Goal: Find contact information

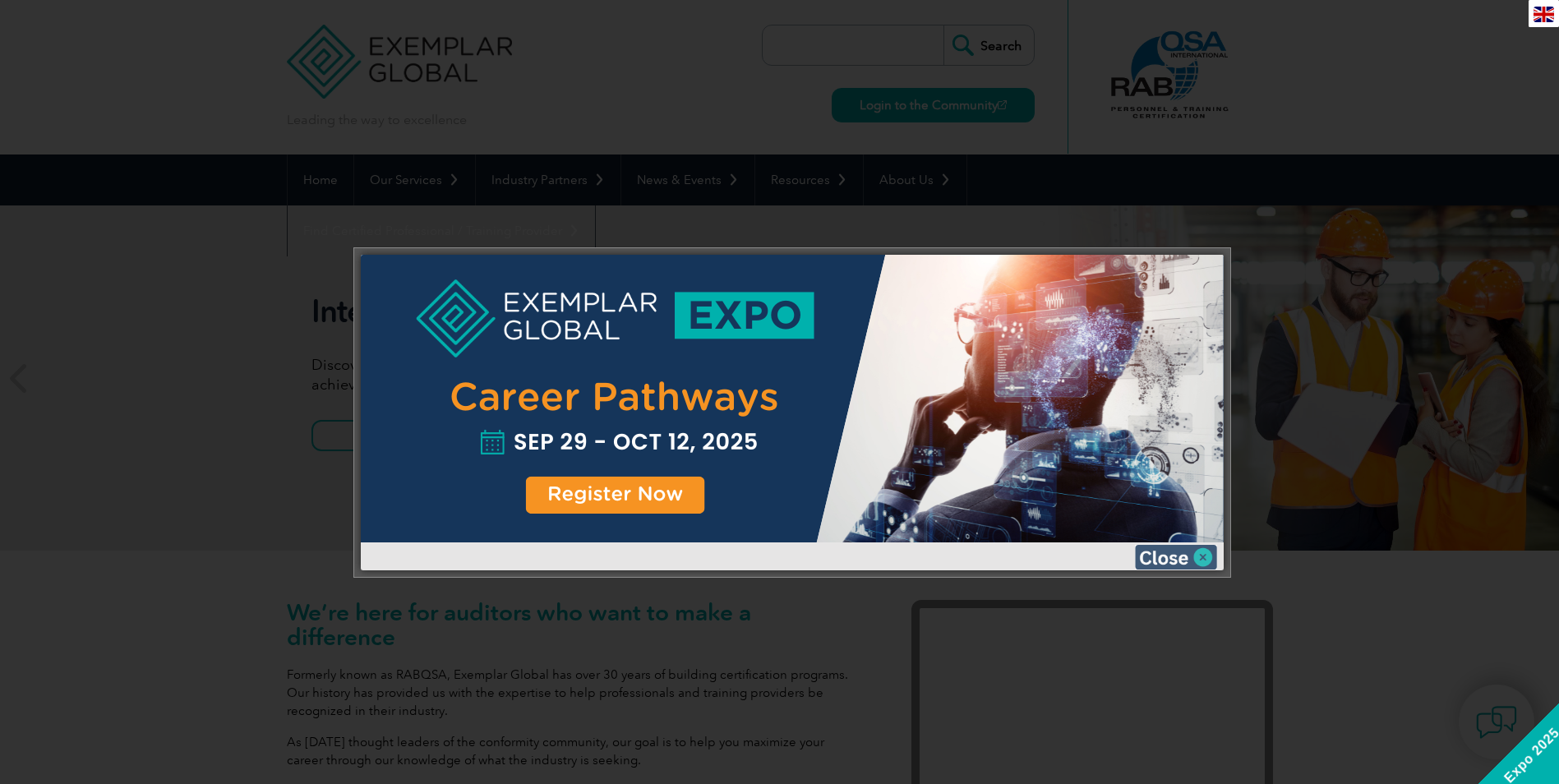
click at [1179, 560] on img at bounding box center [1176, 557] width 82 height 25
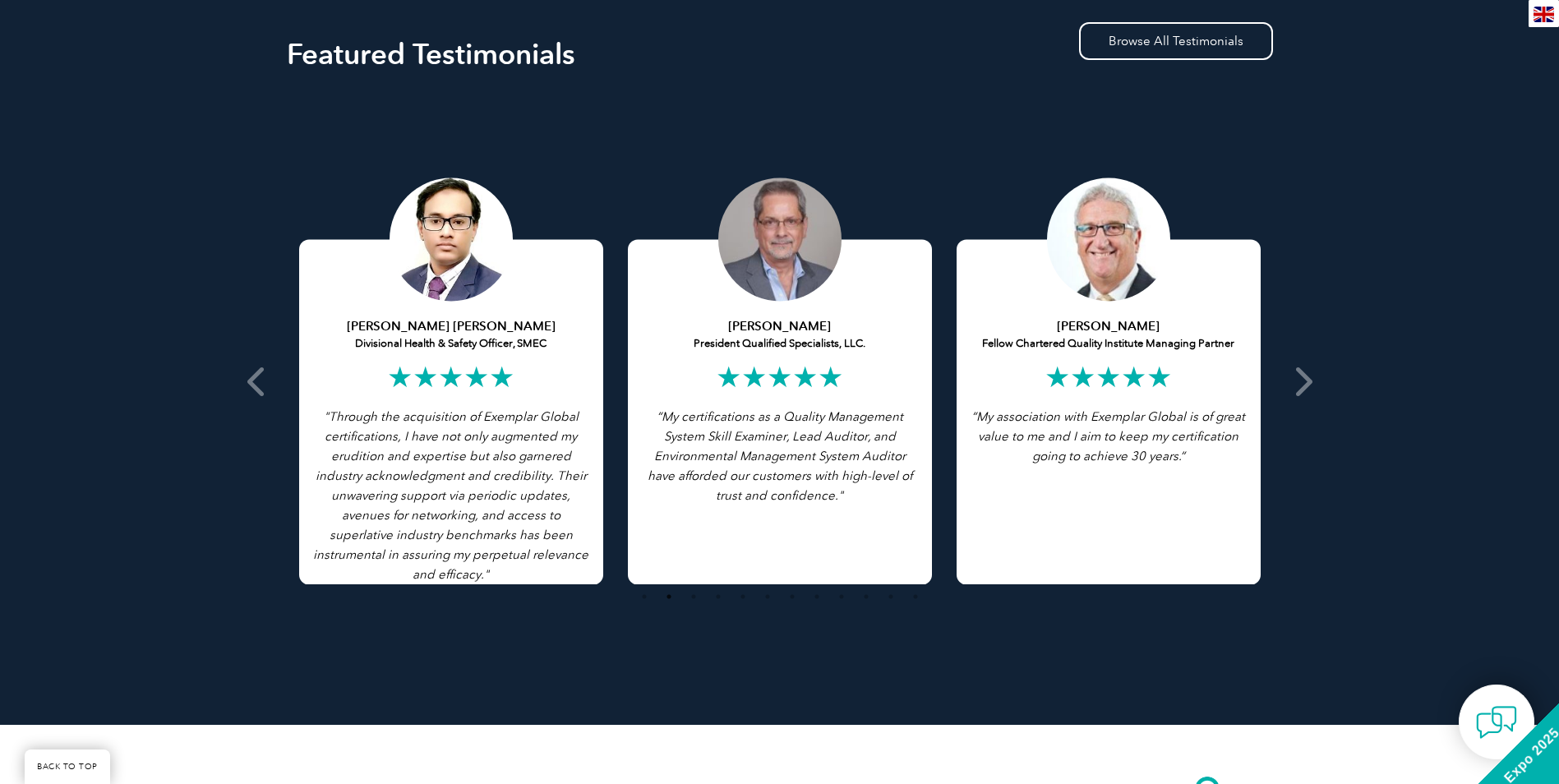
scroll to position [3124, 0]
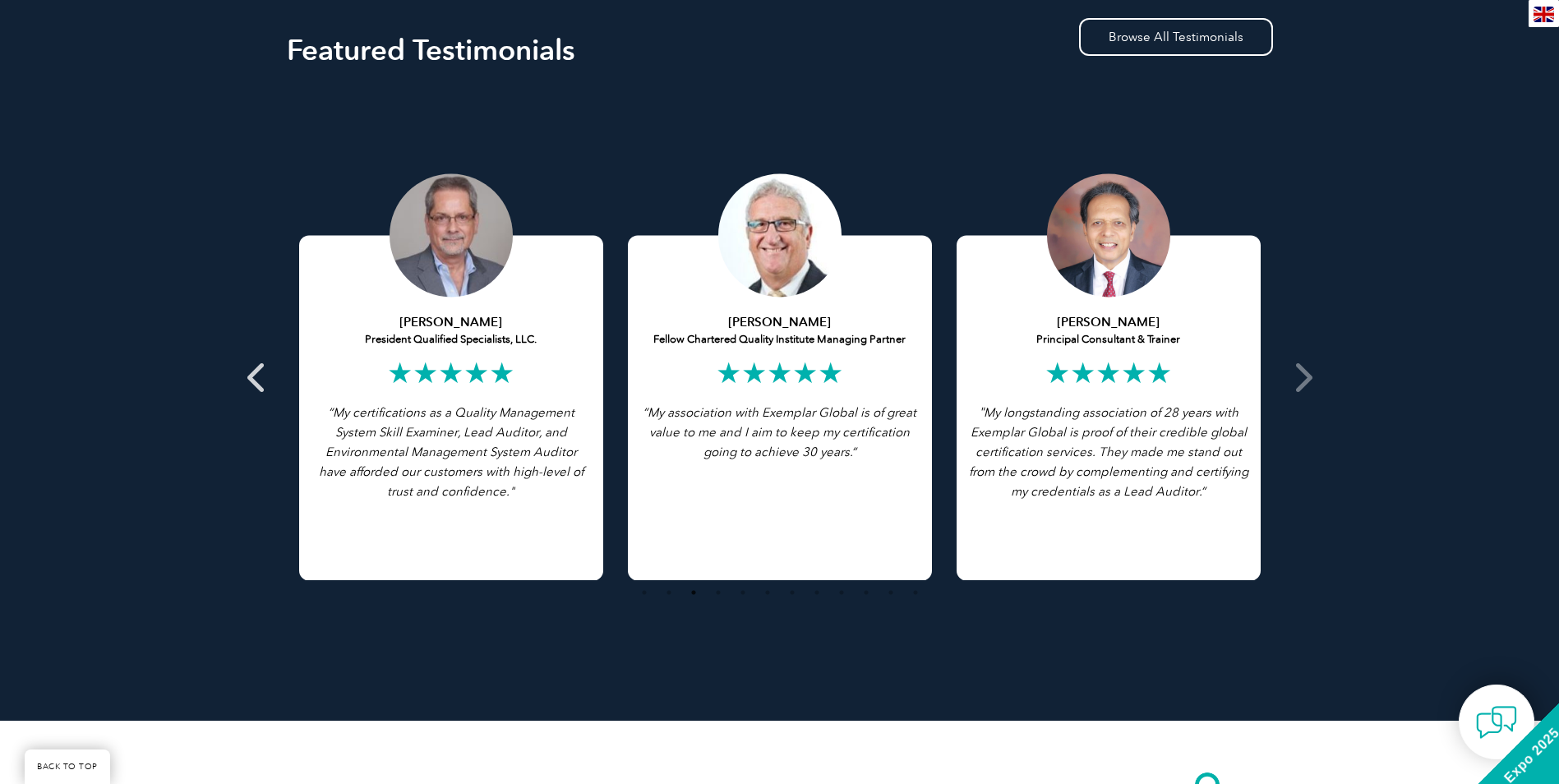
click at [253, 377] on icon at bounding box center [258, 377] width 21 height 0
click at [256, 377] on icon at bounding box center [258, 377] width 21 height 0
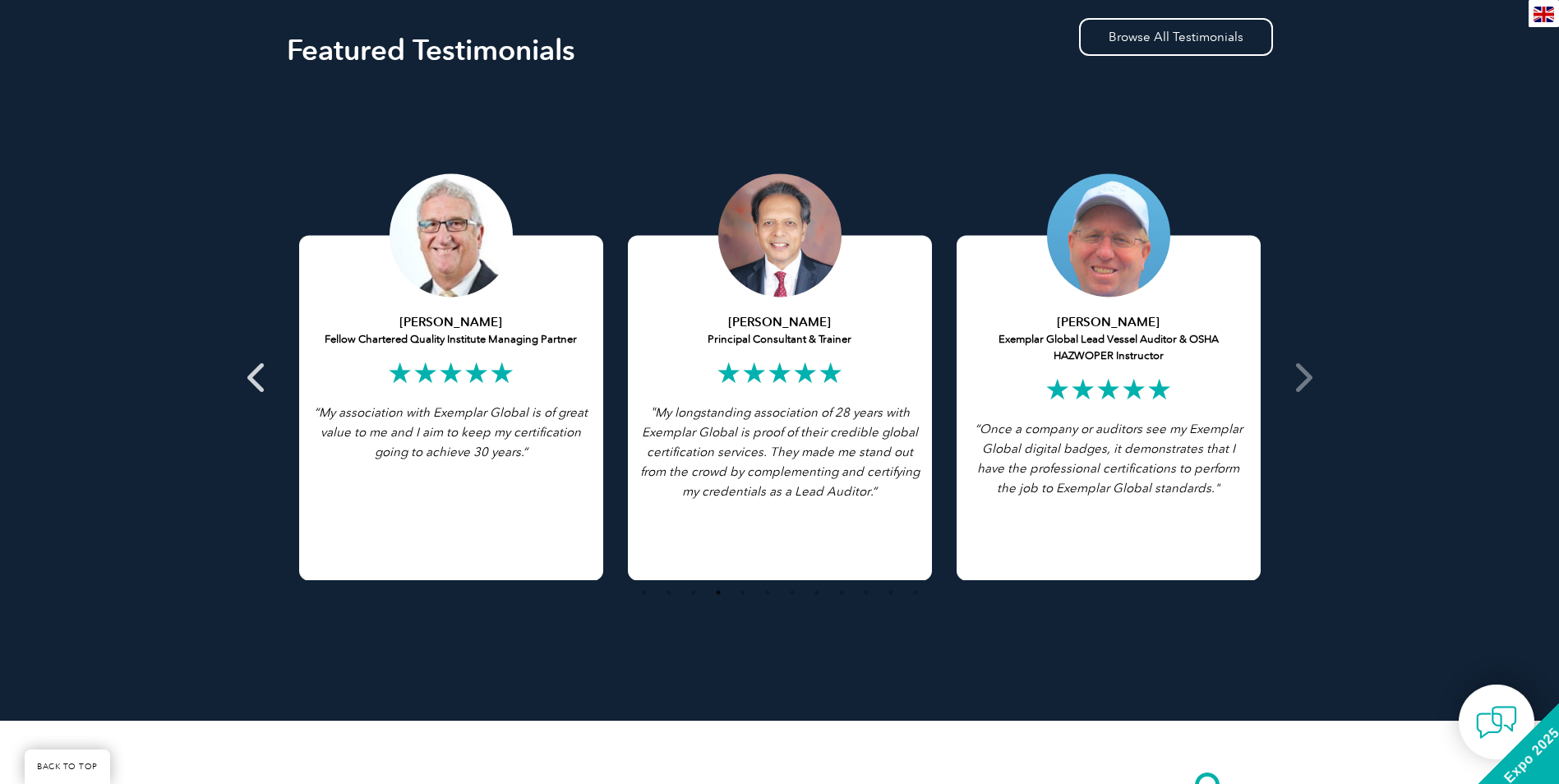
click at [254, 377] on icon at bounding box center [258, 377] width 21 height 0
click at [1310, 377] on icon at bounding box center [1302, 377] width 21 height 0
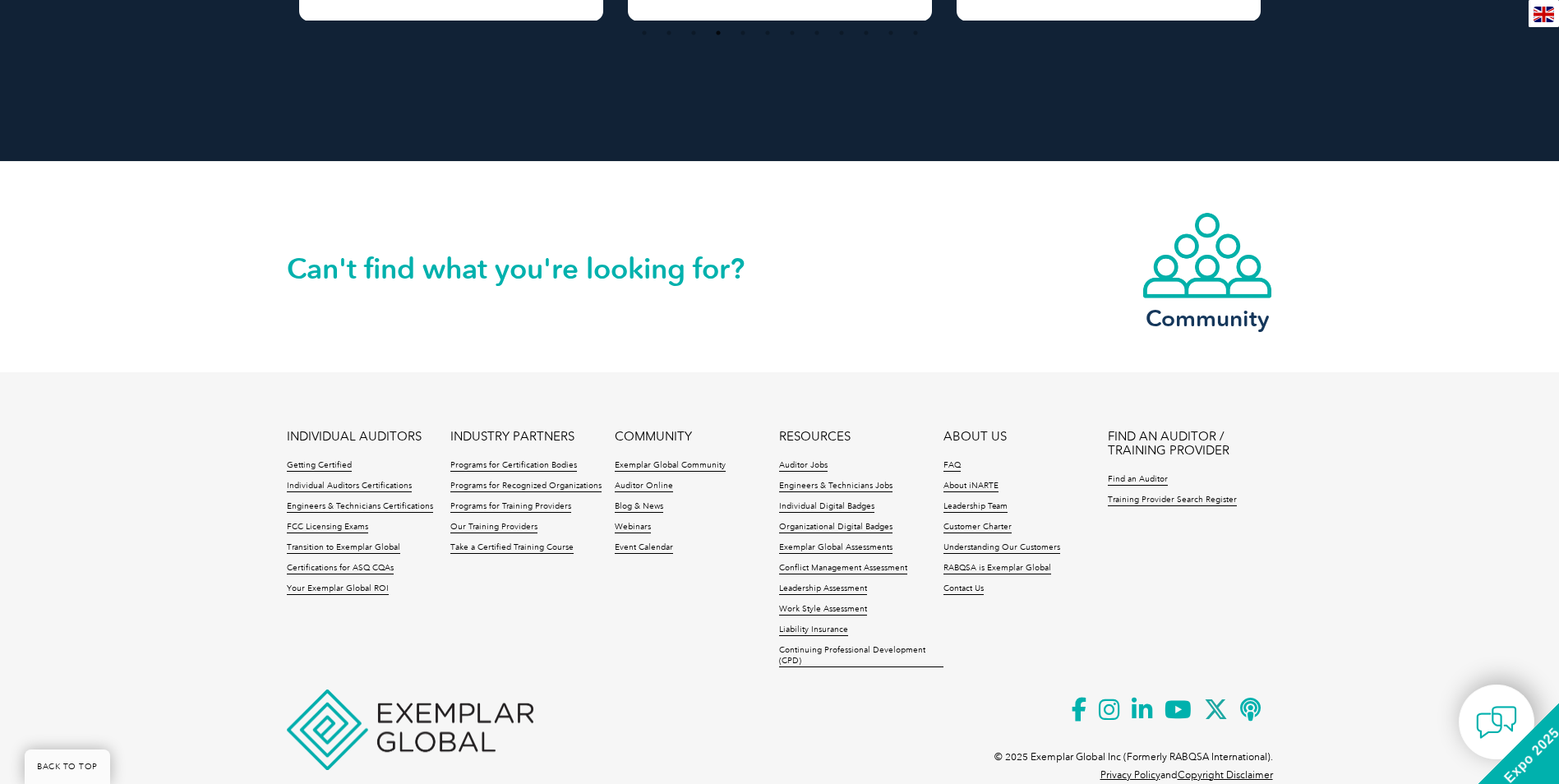
scroll to position [3719, 0]
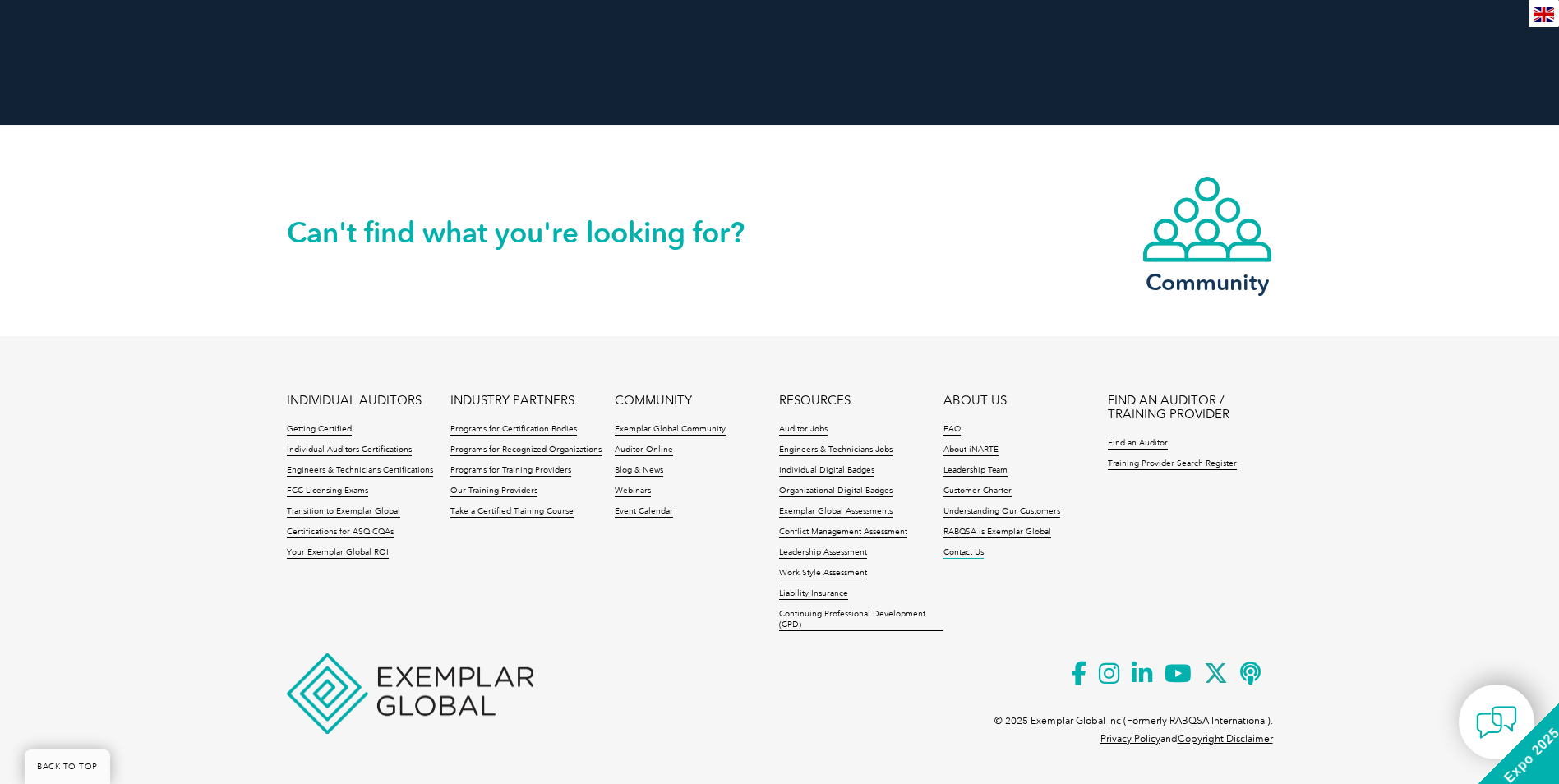
click at [960, 555] on link "Contact Us" at bounding box center [964, 553] width 40 height 12
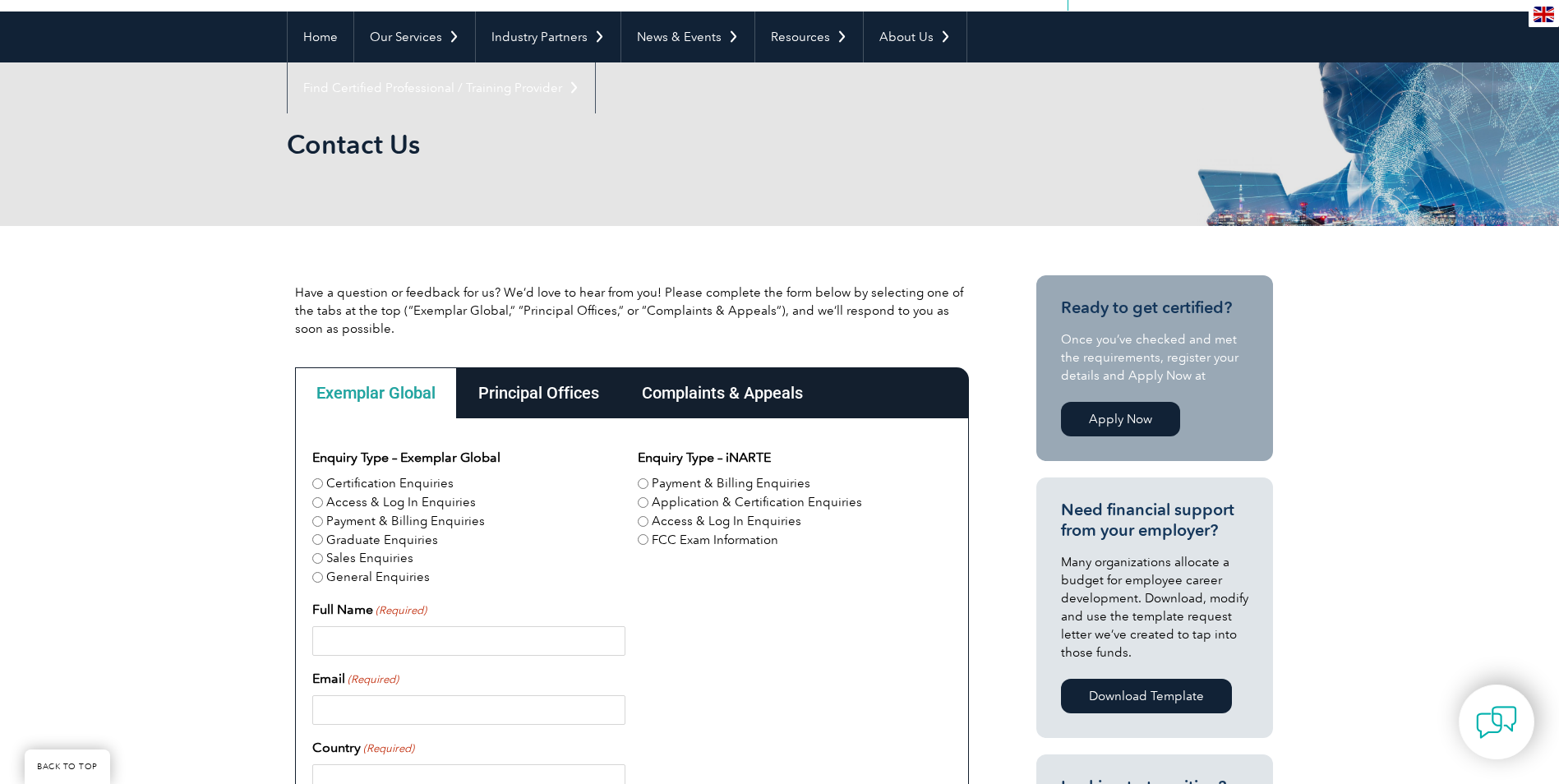
scroll to position [165, 0]
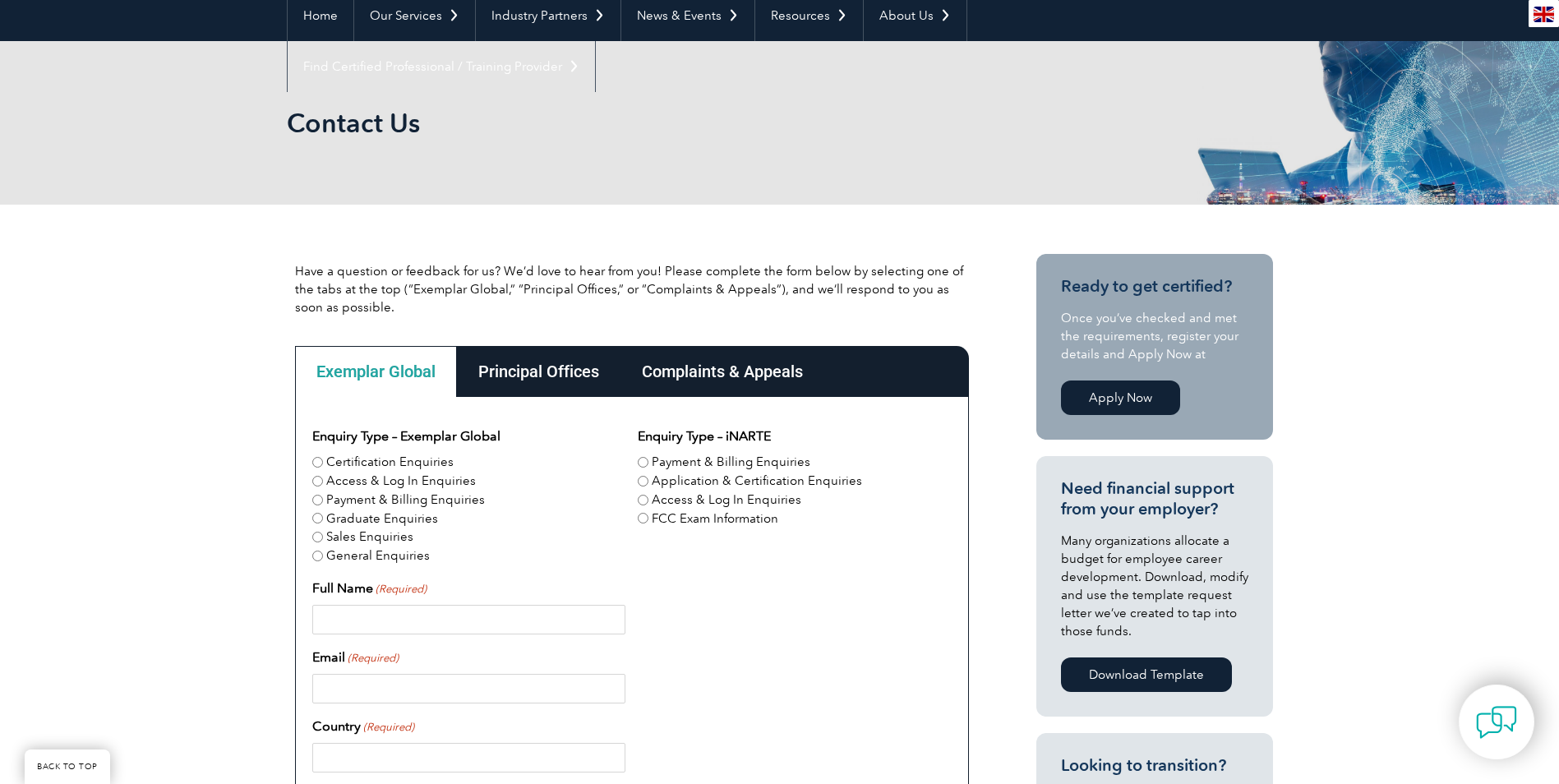
click at [314, 476] on input "Access & Log In Enquiries" at bounding box center [318, 481] width 11 height 11
radio input "true"
click at [317, 460] on input "Certification Enquiries" at bounding box center [318, 462] width 11 height 11
radio input "true"
click at [316, 480] on input "Access & Log In Enquiries" at bounding box center [318, 481] width 11 height 11
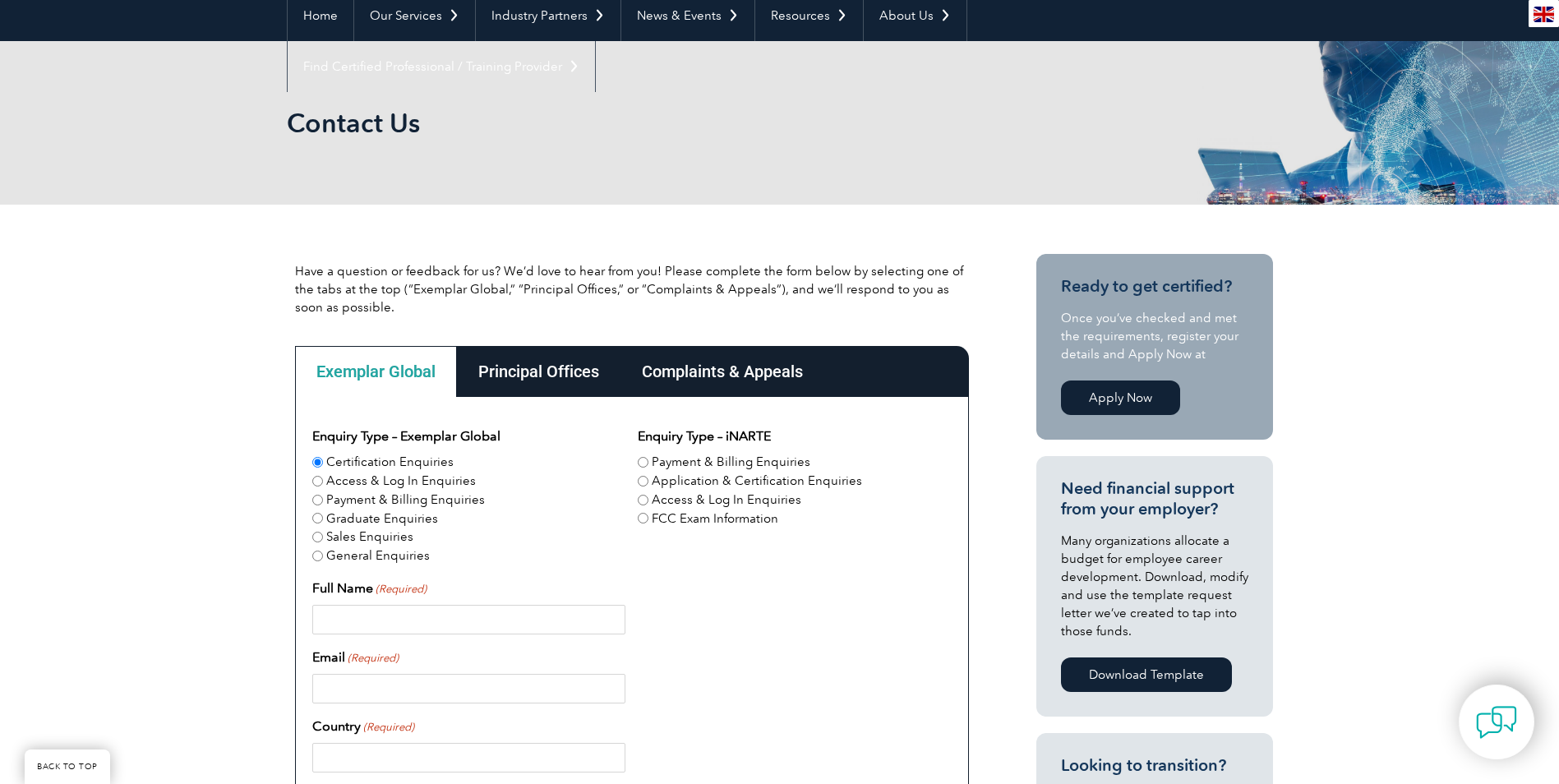
radio input "true"
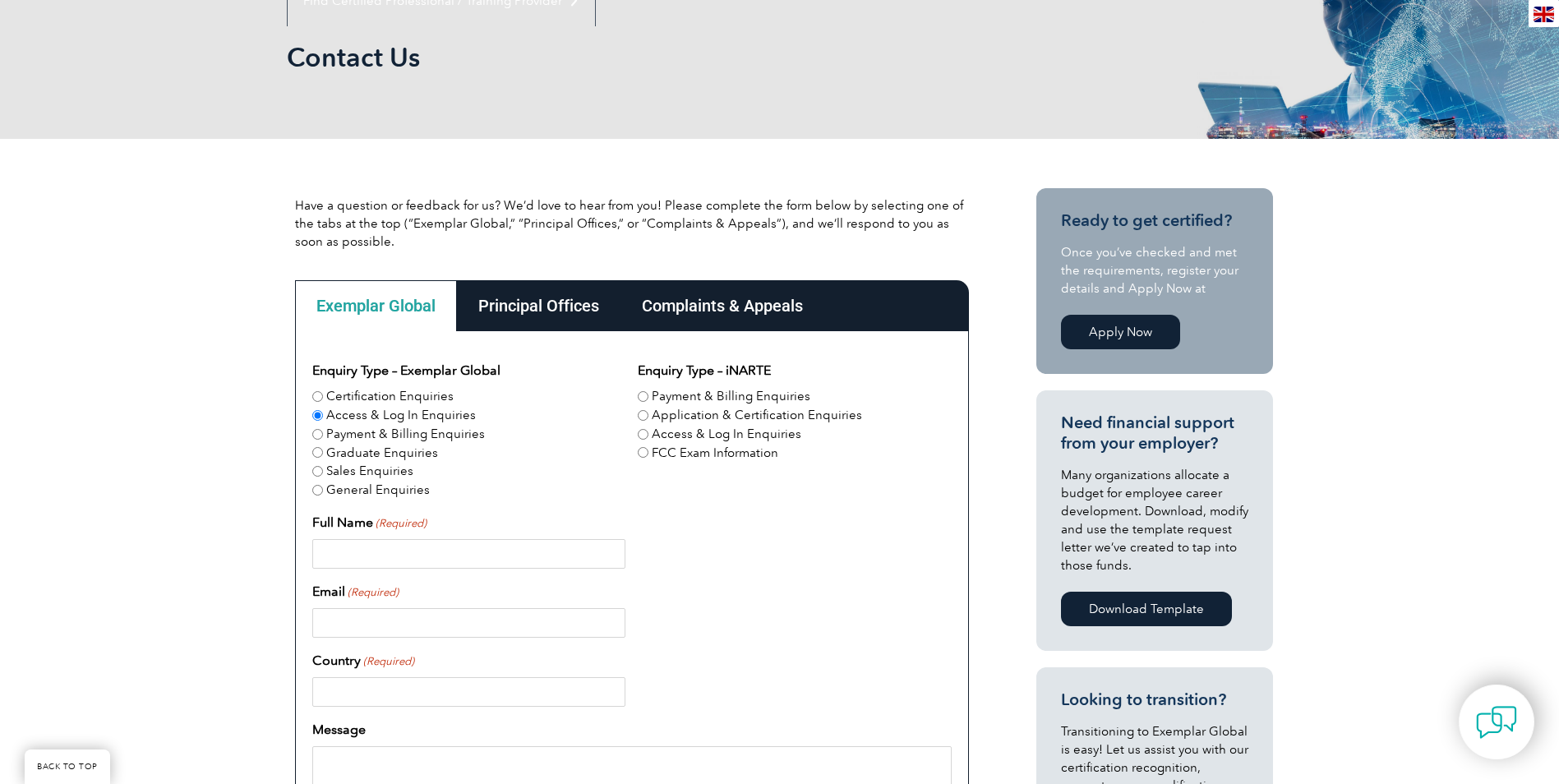
scroll to position [247, 0]
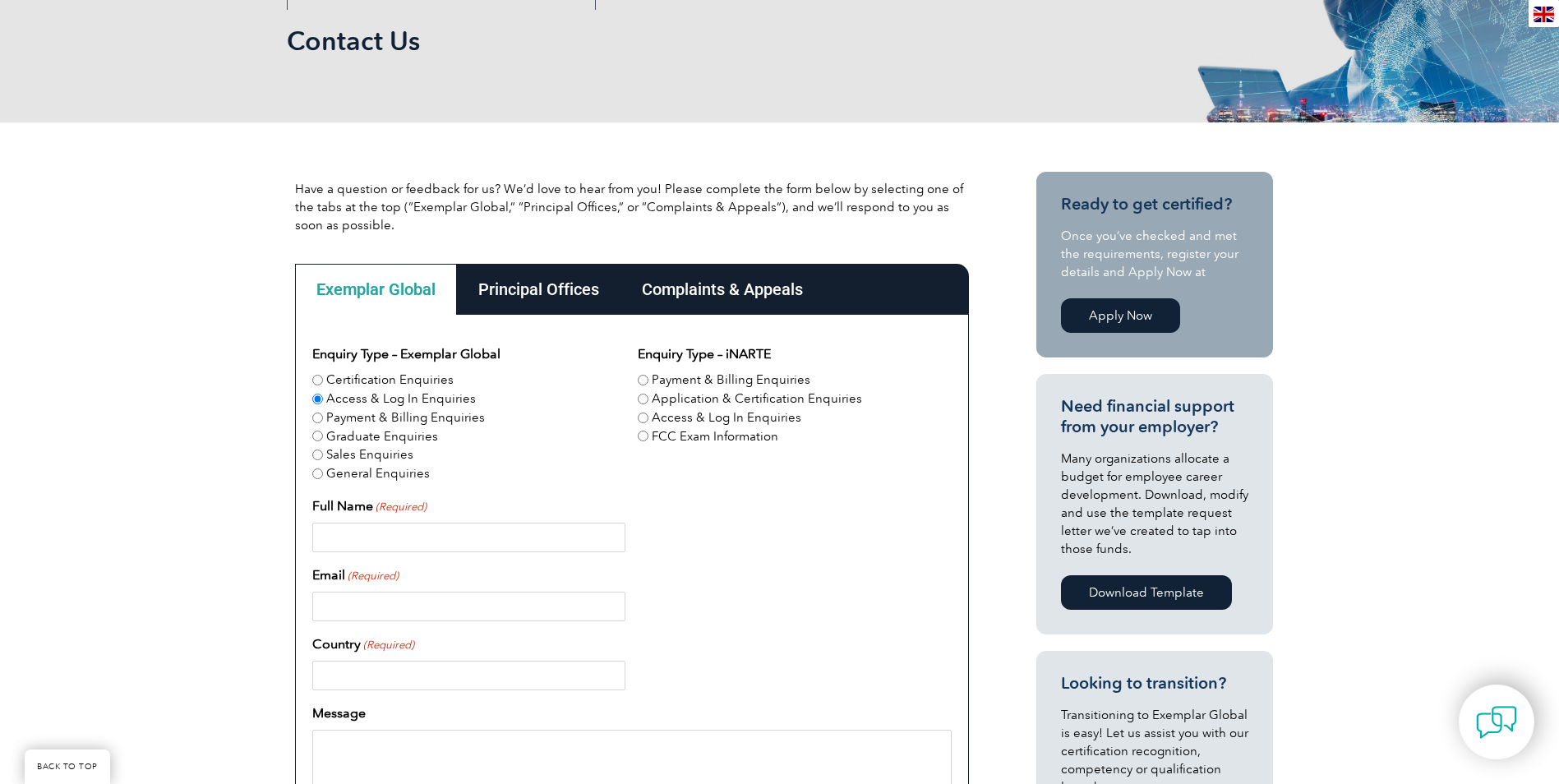
click at [515, 270] on div "Principal Offices" at bounding box center [539, 288] width 164 height 51
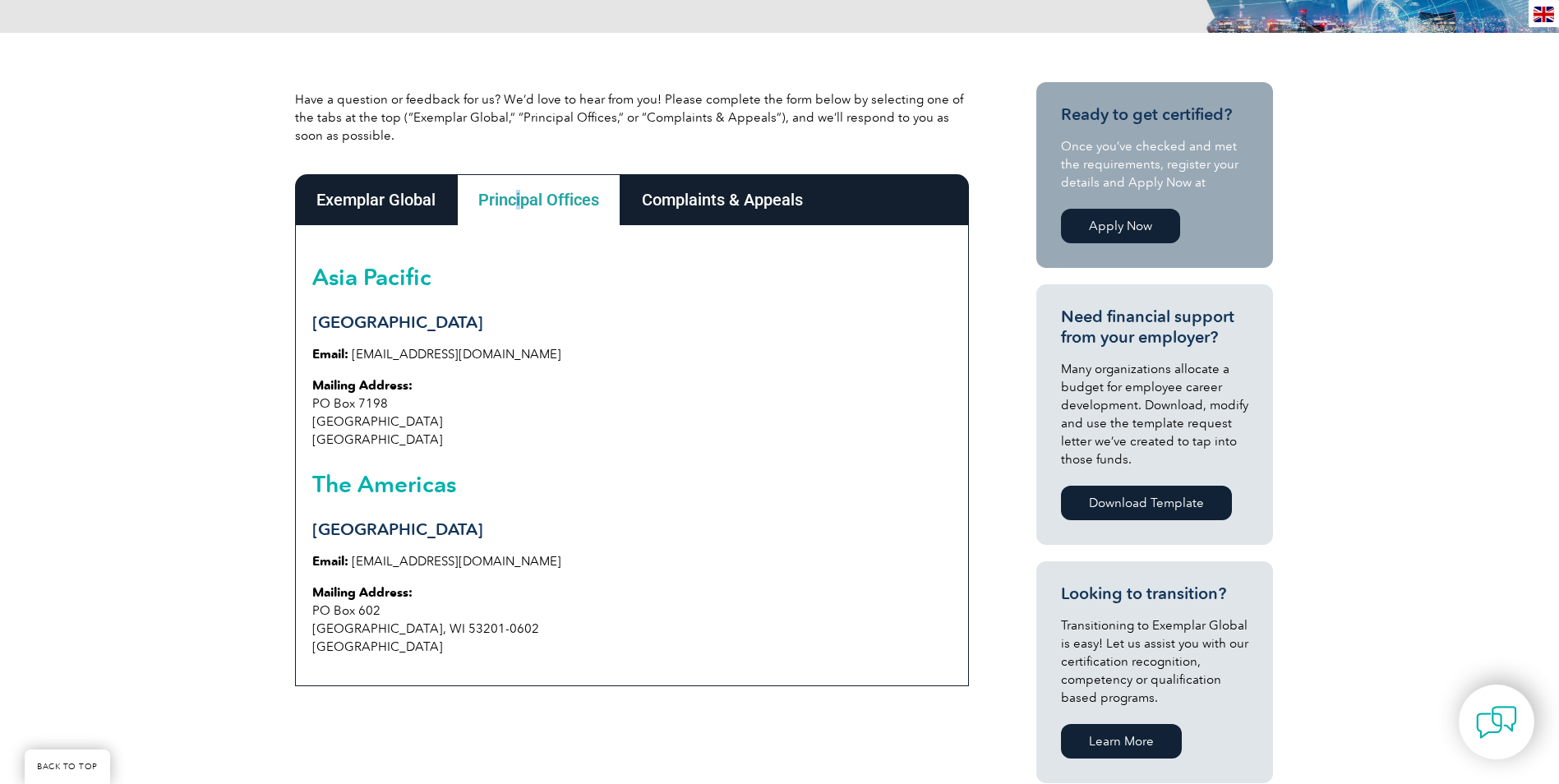
scroll to position [411, 0]
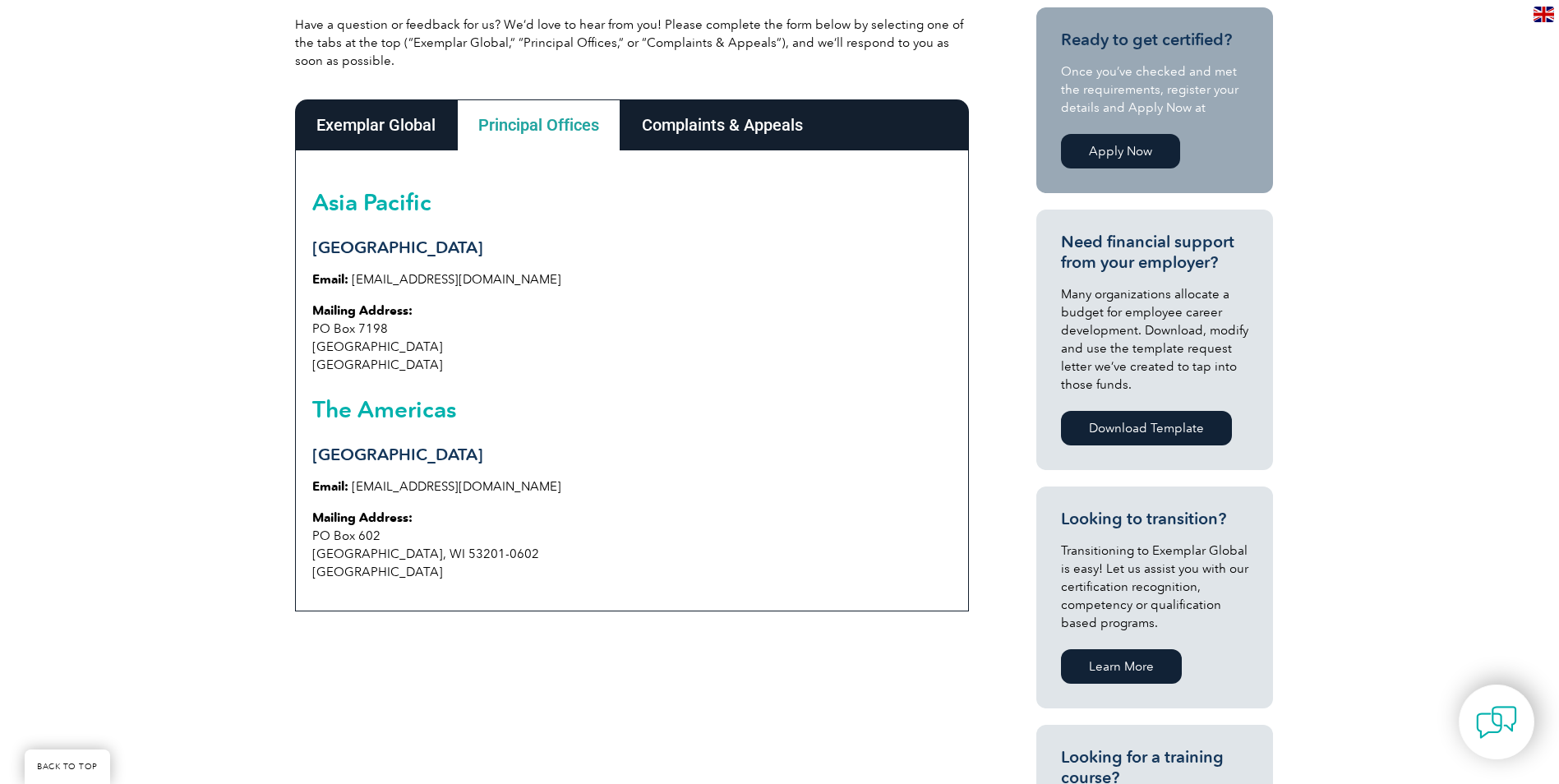
click at [711, 404] on h2 "The Americas" at bounding box center [632, 410] width 639 height 27
click at [711, 137] on div "Complaints & Appeals" at bounding box center [722, 125] width 204 height 51
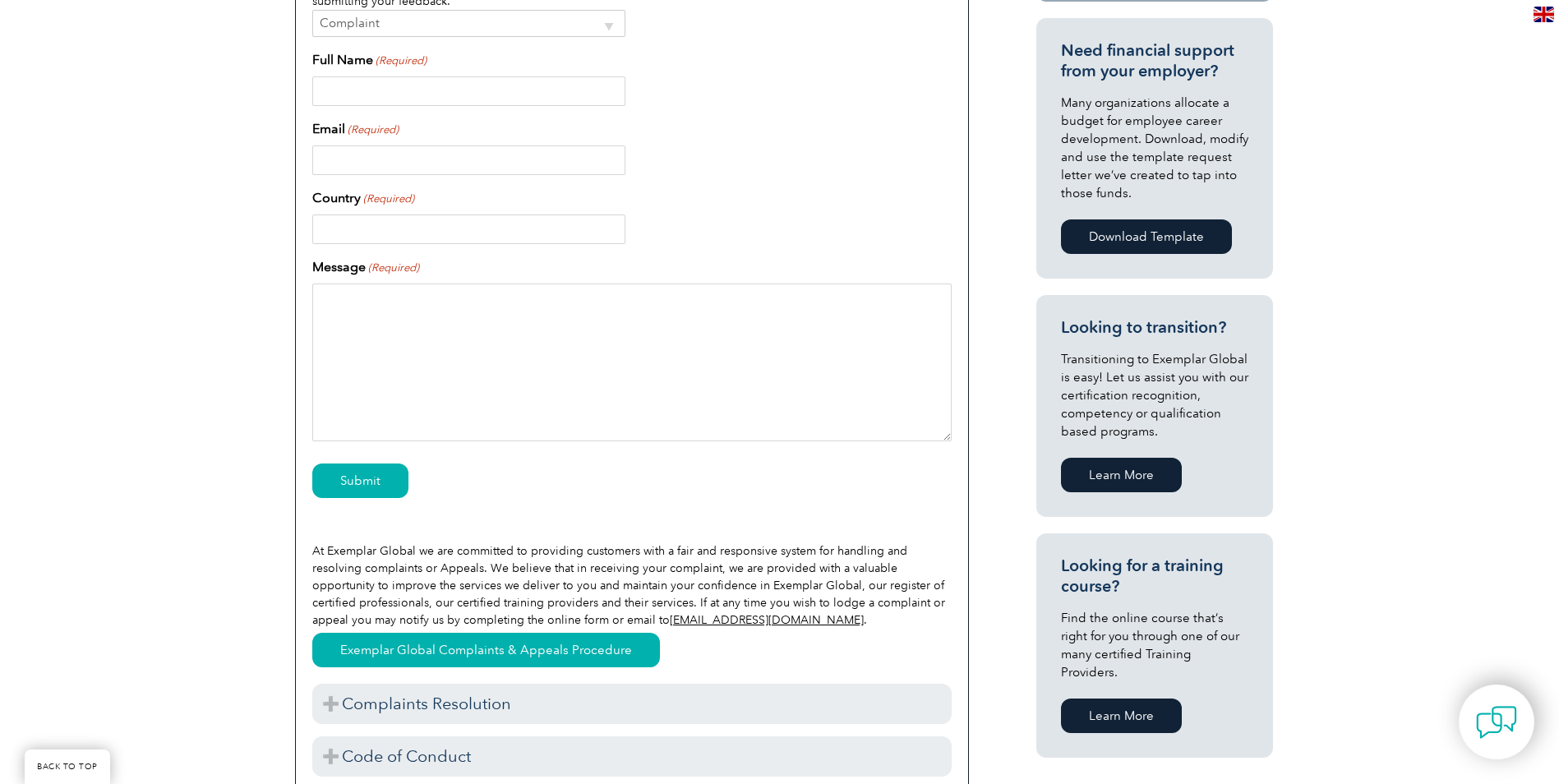
scroll to position [493, 0]
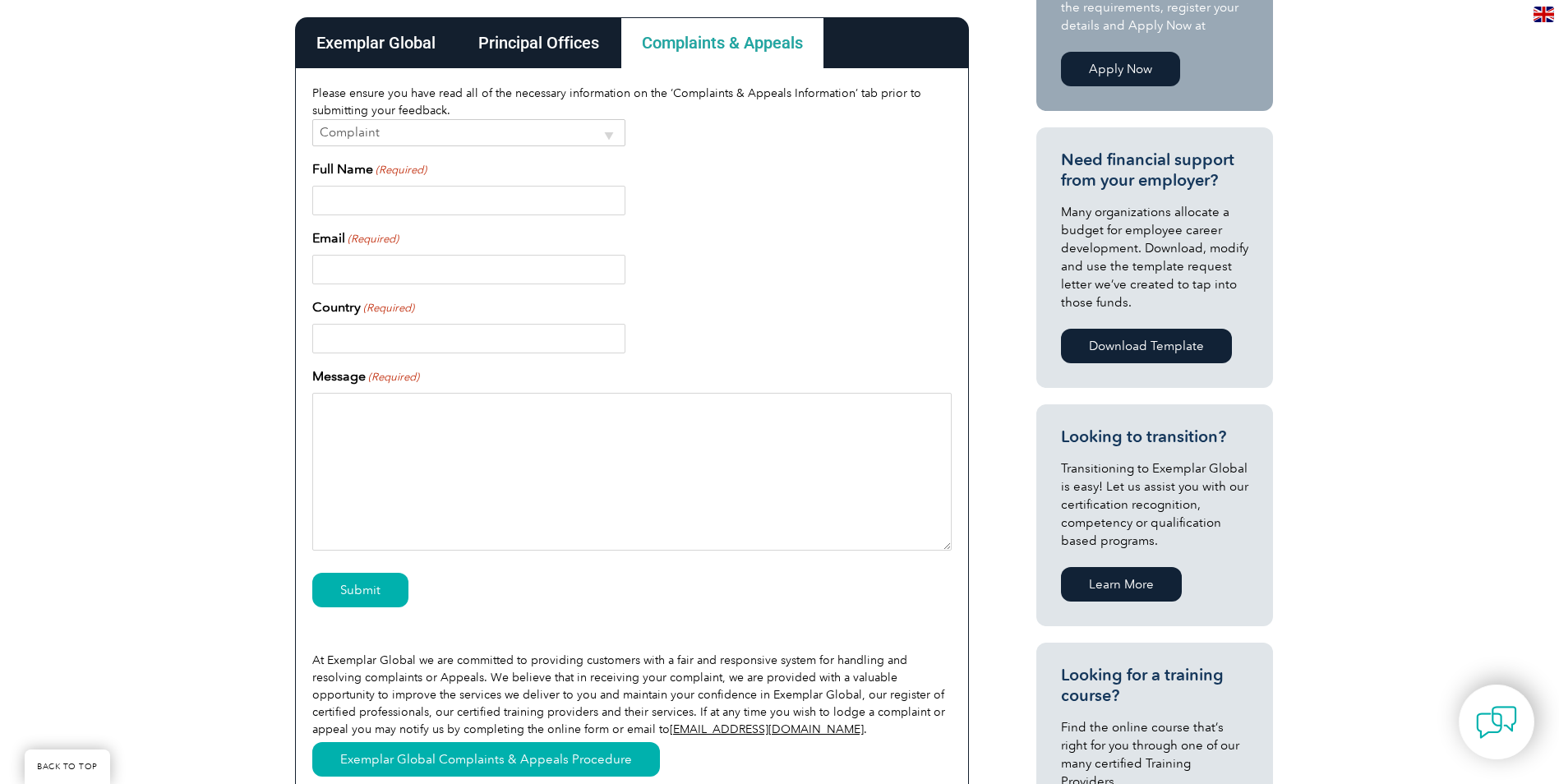
click at [518, 39] on div "Principal Offices" at bounding box center [539, 42] width 164 height 51
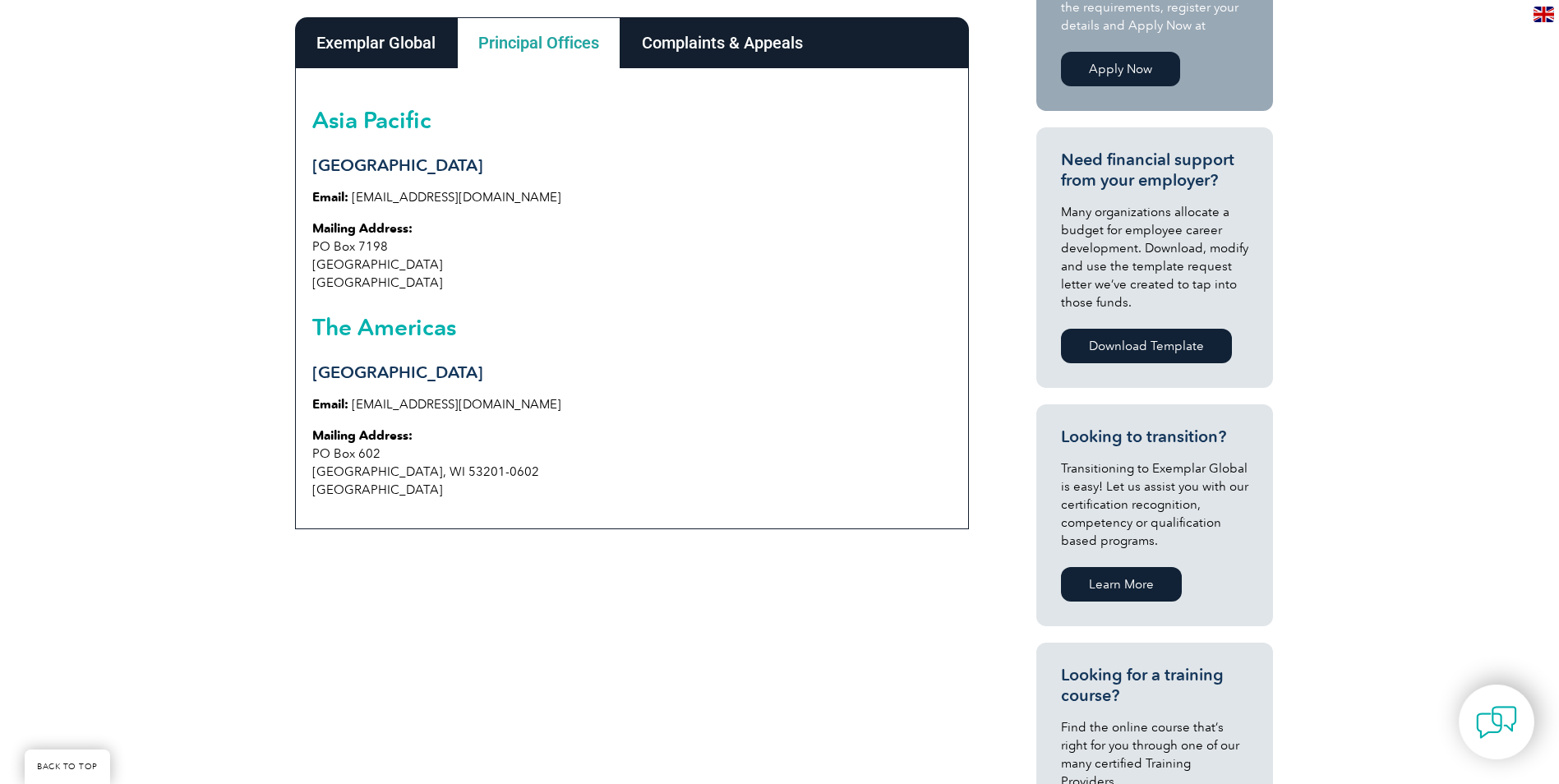
click at [393, 37] on div "Exemplar Global" at bounding box center [376, 42] width 162 height 51
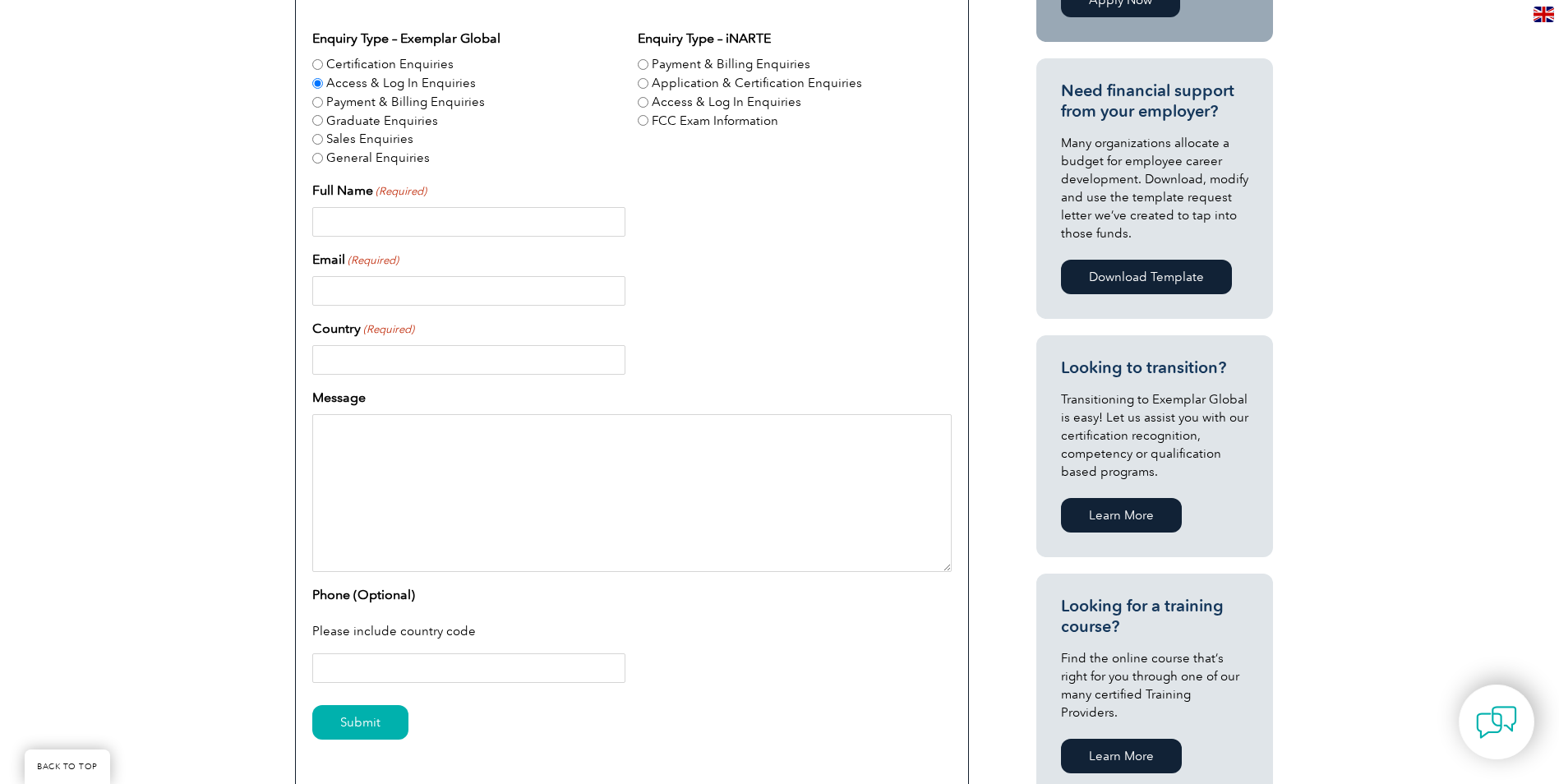
scroll to position [411, 0]
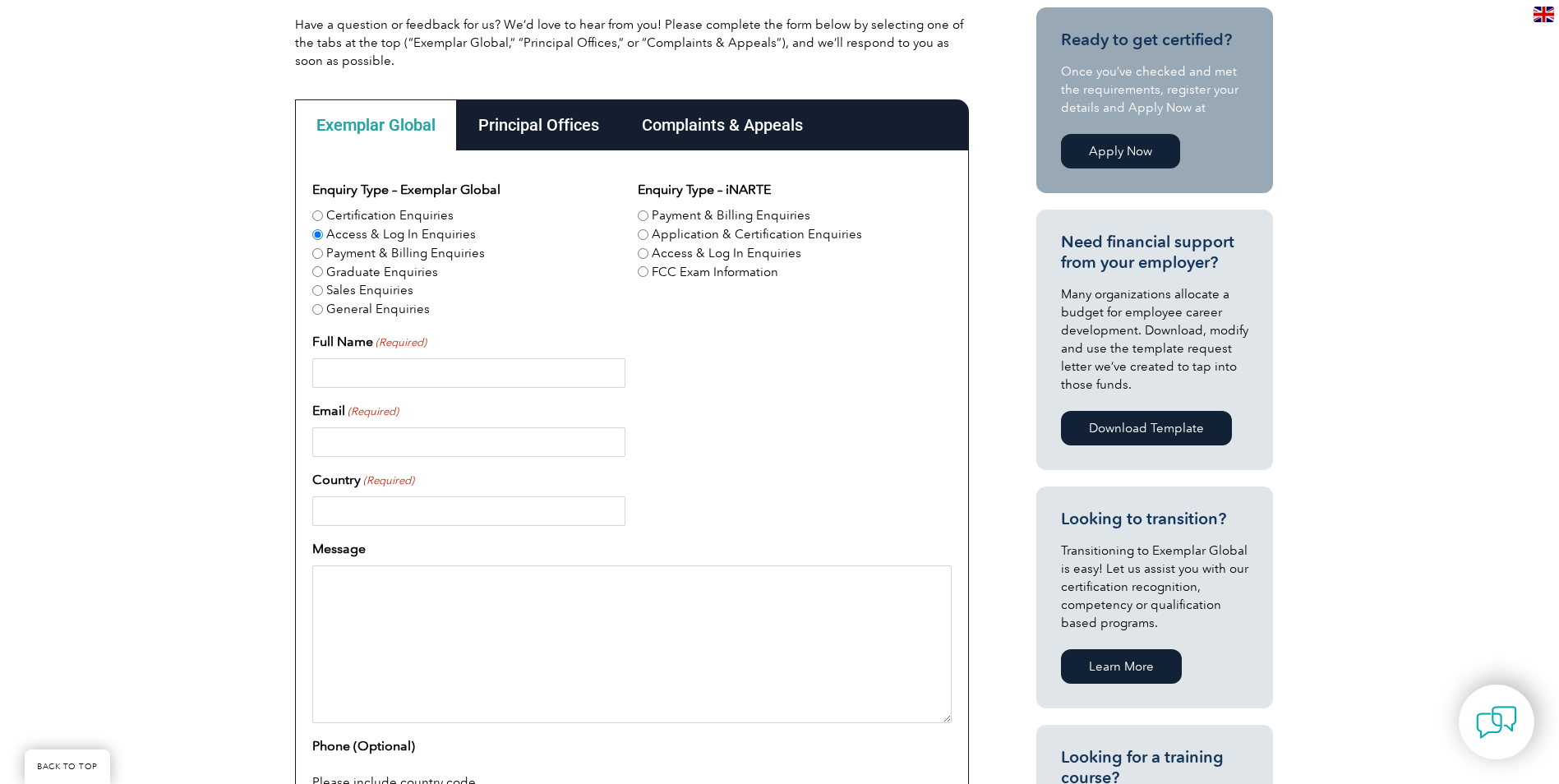
click at [530, 117] on div "Principal Offices" at bounding box center [539, 125] width 164 height 51
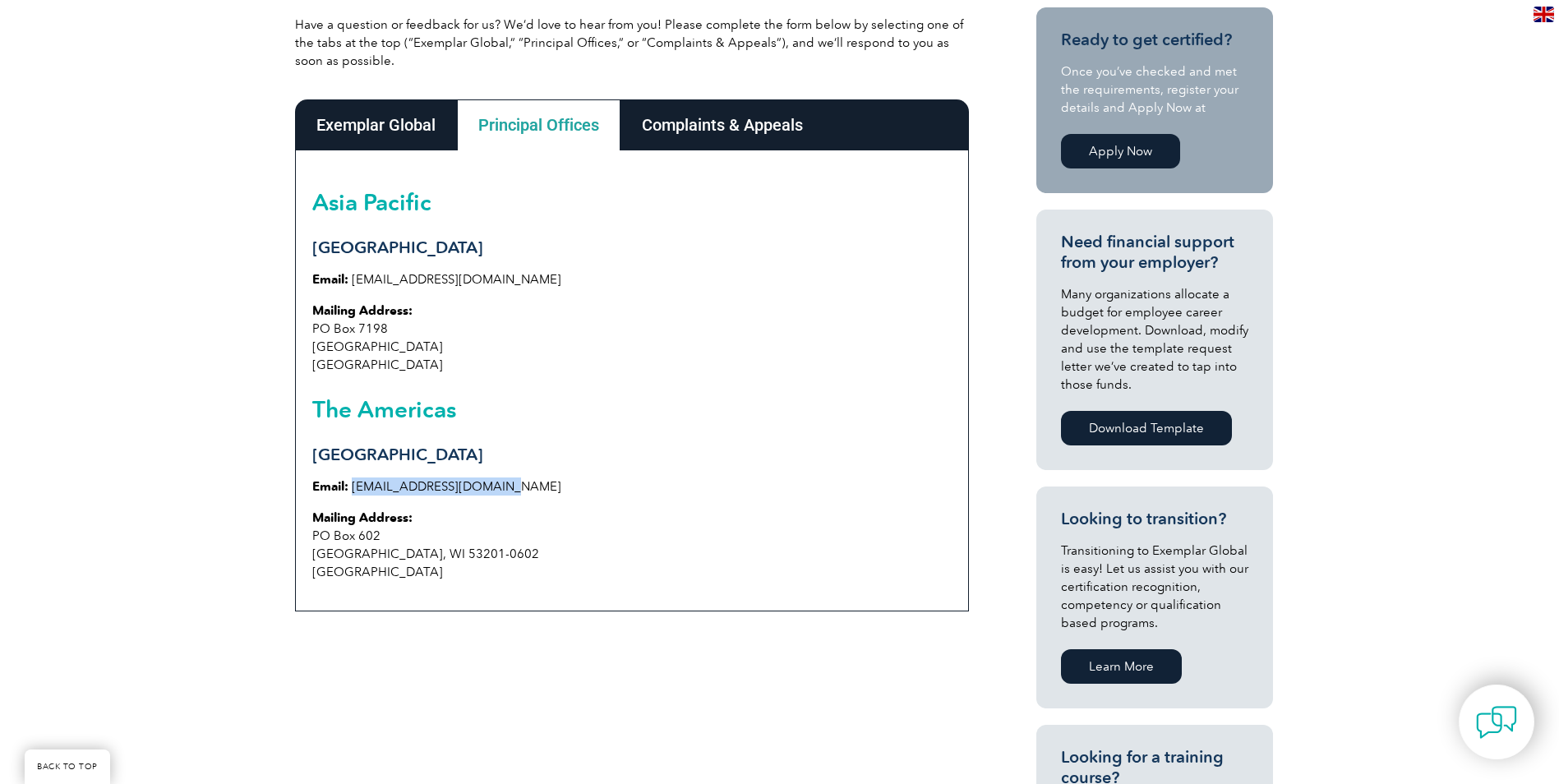
drag, startPoint x: 496, startPoint y: 488, endPoint x: 353, endPoint y: 480, distance: 143.2
click at [353, 480] on p "Email: info@exemplarglobal.org" at bounding box center [632, 486] width 639 height 18
drag, startPoint x: 353, startPoint y: 480, endPoint x: 392, endPoint y: 485, distance: 39.3
copy link "[EMAIL_ADDRESS][DOMAIN_NAME]"
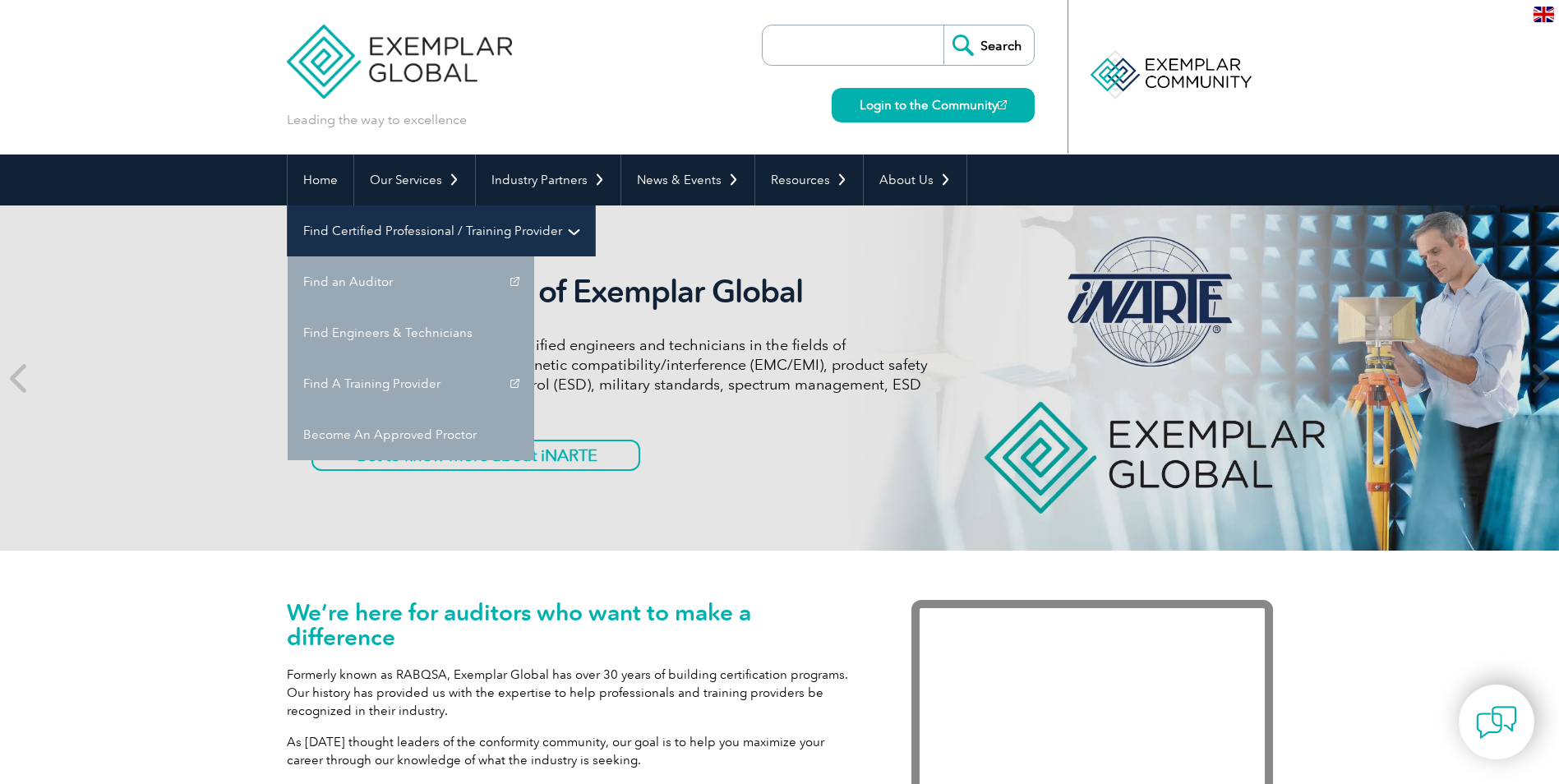
click at [595, 205] on link "Find Certified Professional / Training Provider" at bounding box center [442, 230] width 308 height 51
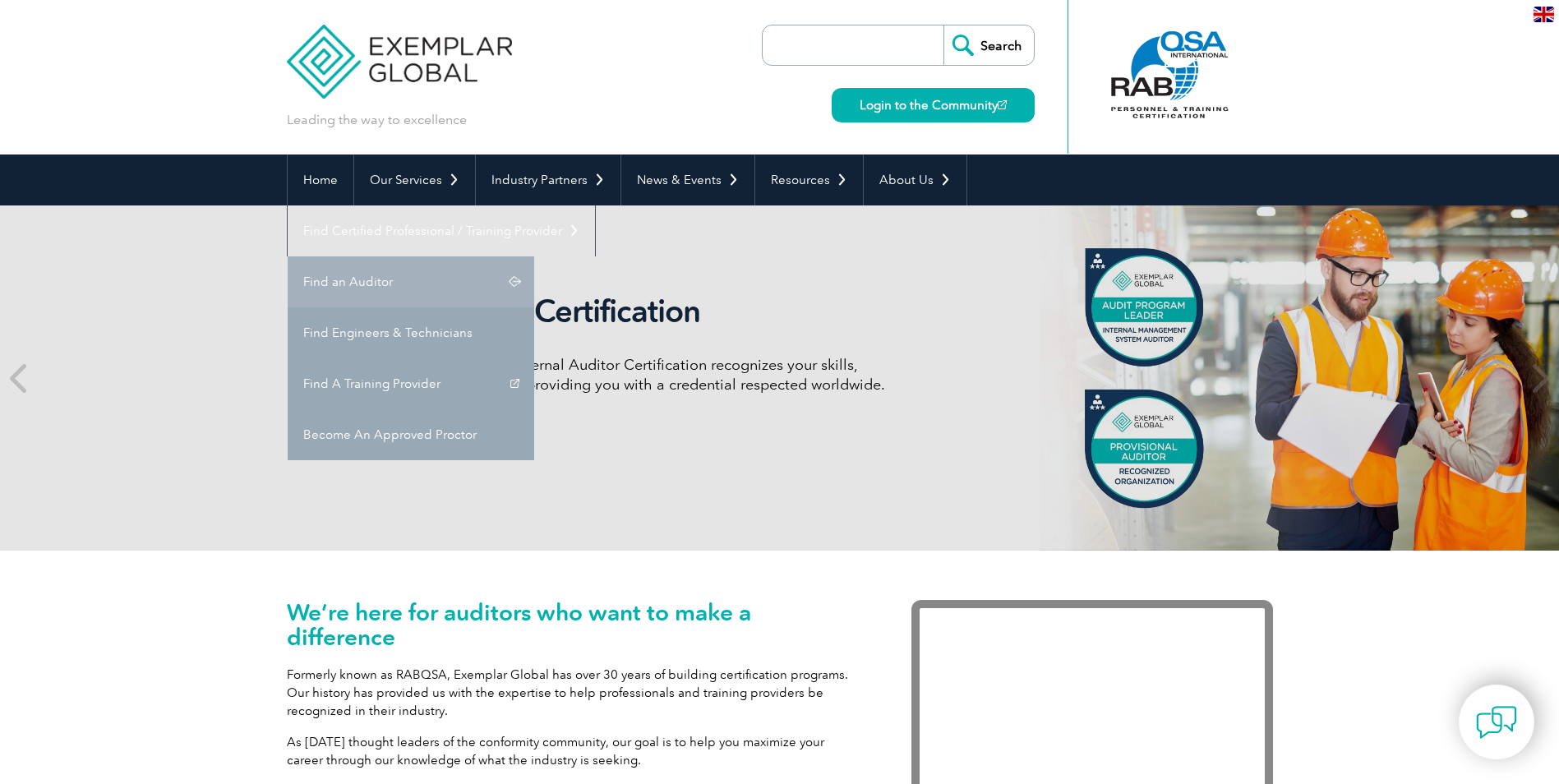
click at [535, 256] on link "Find an Auditor" at bounding box center [411, 281] width 247 height 51
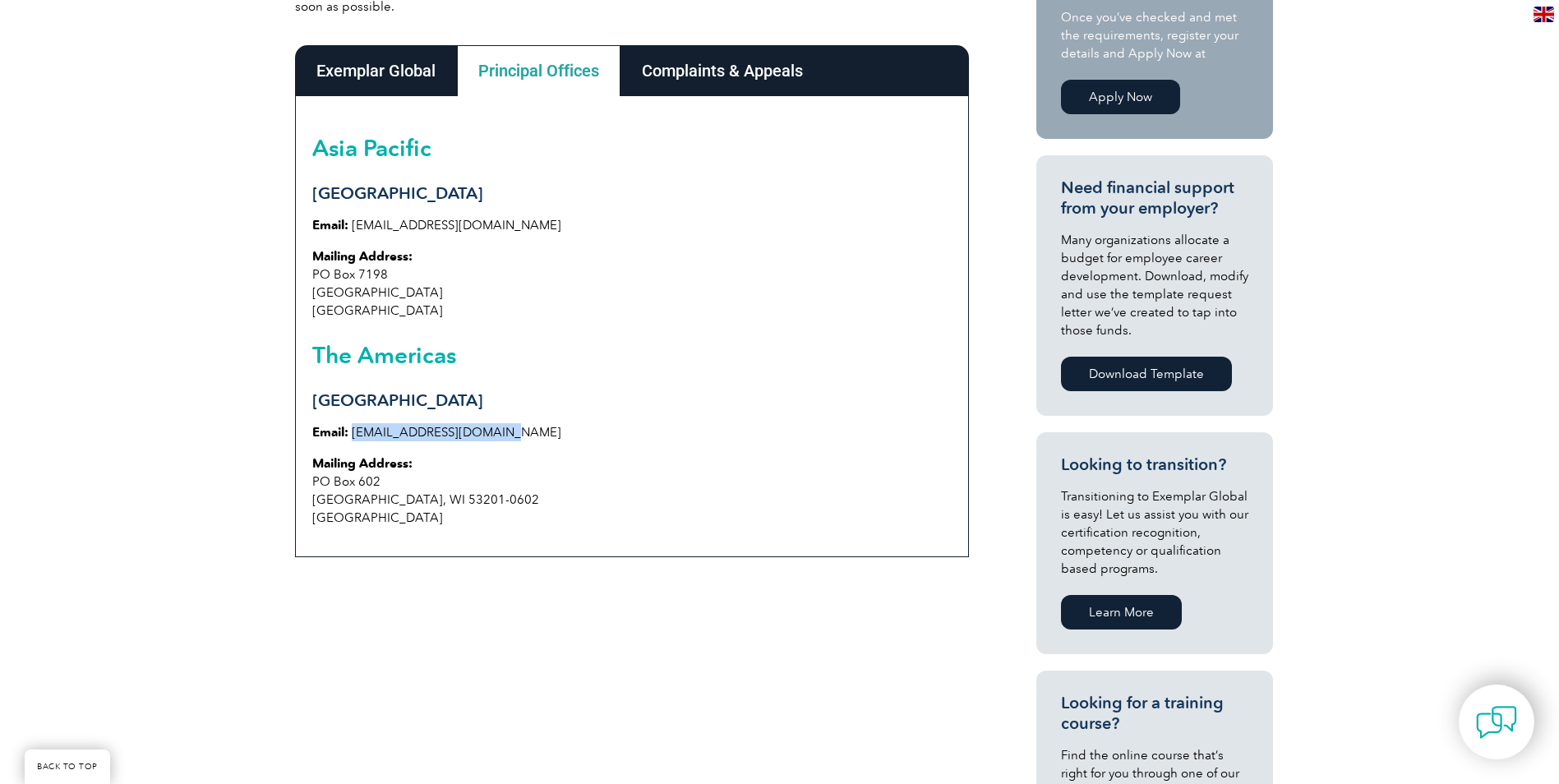
scroll to position [493, 0]
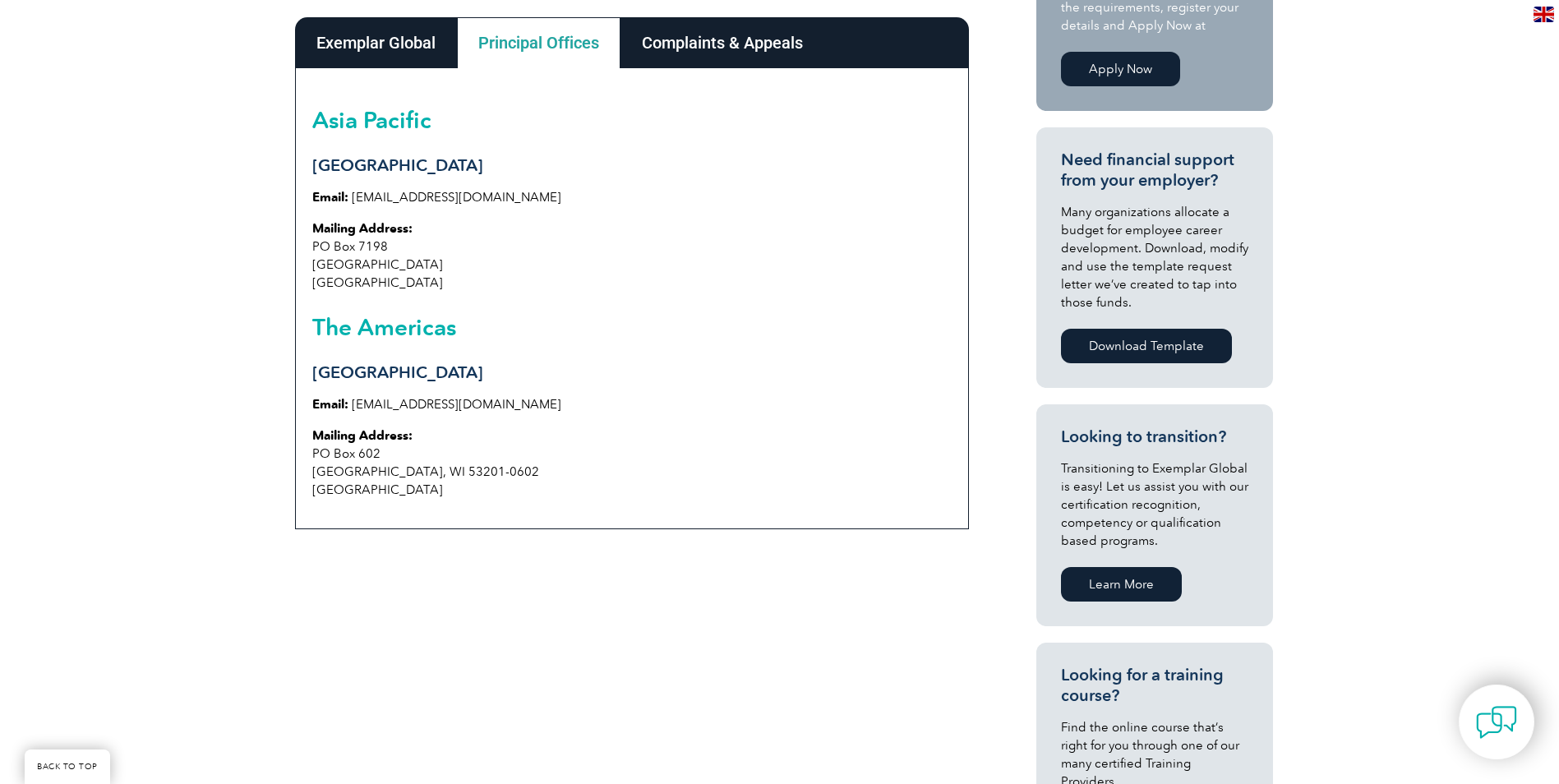
click at [413, 510] on div "[GEOGRAPHIC_DATA] Email: [EMAIL_ADDRESS][DOMAIN_NAME] Mailing Address: [STREET_…" at bounding box center [632, 298] width 674 height 461
